Goal: Check status: Check status

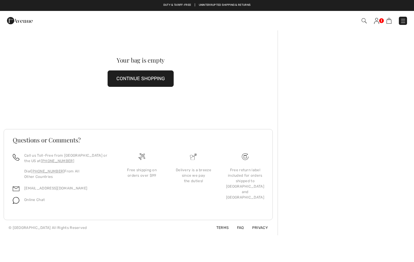
click at [379, 21] on img at bounding box center [376, 21] width 5 height 6
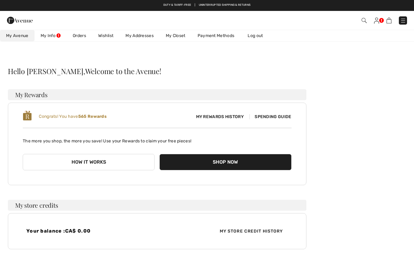
click at [80, 34] on link "Orders" at bounding box center [79, 35] width 25 height 11
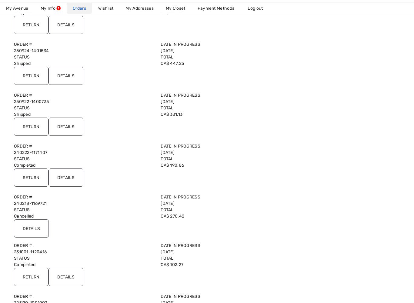
scroll to position [101, 0]
click at [59, 179] on input "Details" at bounding box center [66, 178] width 35 height 18
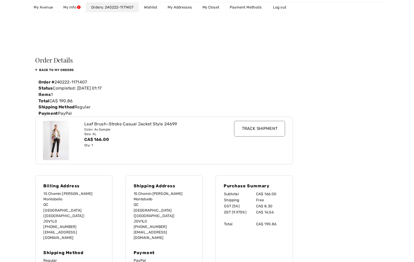
scroll to position [0, 0]
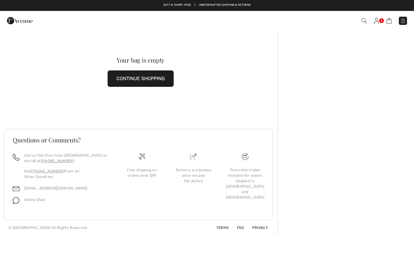
click at [379, 19] on img at bounding box center [376, 21] width 5 height 6
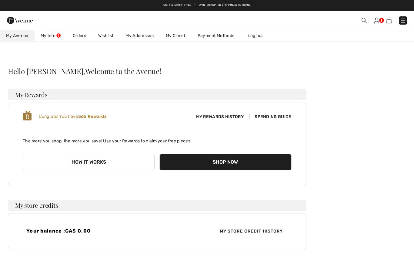
click at [79, 33] on link "Orders" at bounding box center [79, 35] width 25 height 11
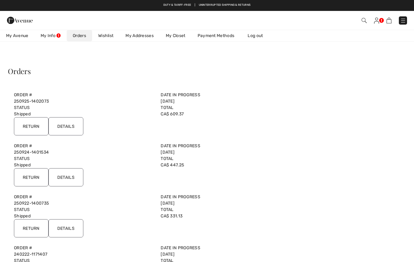
click at [68, 177] on input "Details" at bounding box center [66, 177] width 35 height 18
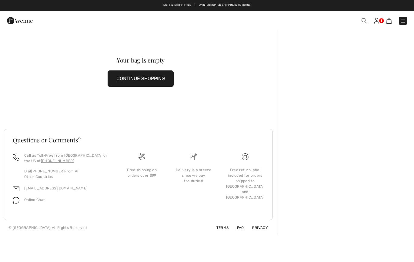
click at [376, 23] on img at bounding box center [376, 21] width 5 height 6
click at [379, 19] on img at bounding box center [376, 21] width 5 height 6
click at [380, 20] on link at bounding box center [376, 20] width 5 height 7
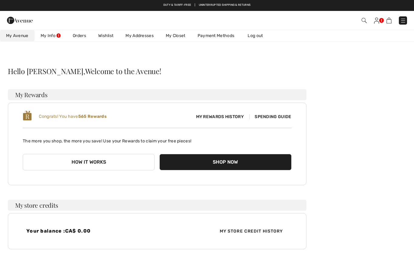
click at [77, 37] on link "Orders" at bounding box center [79, 35] width 25 height 11
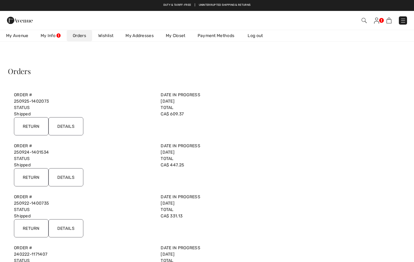
click at [64, 124] on input "Details" at bounding box center [66, 126] width 35 height 18
